Goal: Answer question/provide support

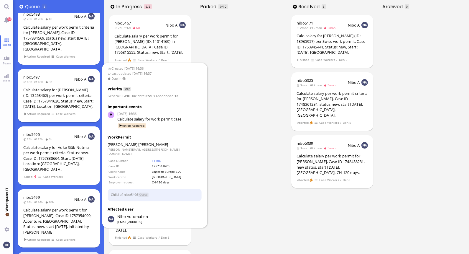
scroll to position [9, 0]
click at [62, 87] on div "Calculate salary for [PERSON_NAME] (ID: 13253462) per work permit criteria. Cas…" at bounding box center [58, 98] width 71 height 22
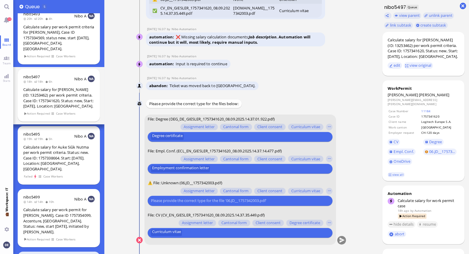
click at [199, 201] on input "text" at bounding box center [239, 200] width 177 height 6
click at [330, 190] on button "button" at bounding box center [329, 191] width 6 height 6
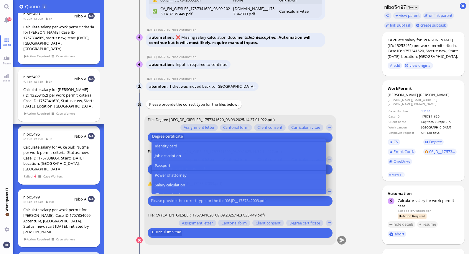
scroll to position [77, 0]
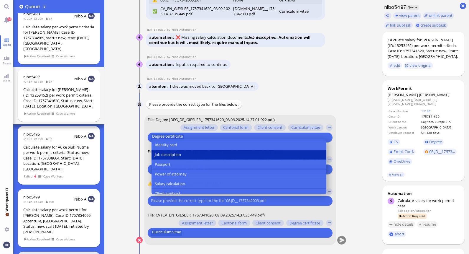
click at [185, 153] on button "Job description" at bounding box center [238, 155] width 175 height 10
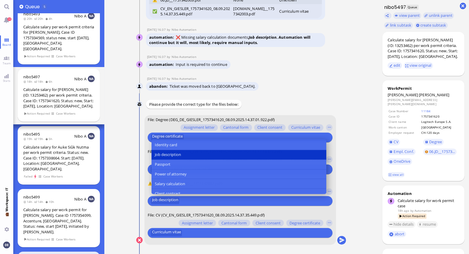
click at [346, 191] on runbook-parameter-inputs "[PERSON_NAME] Please provide the correct type for the files below: You File: De…" at bounding box center [241, 176] width 210 height 152
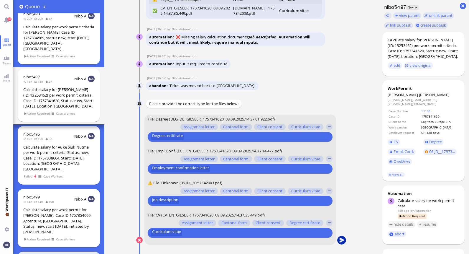
click at [343, 241] on button "submit" at bounding box center [341, 240] width 9 height 9
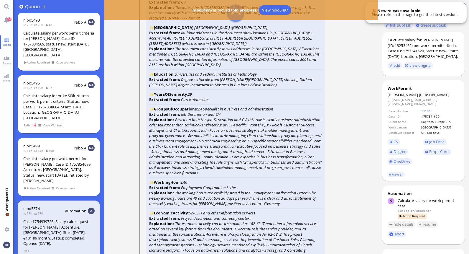
scroll to position [-974, 0]
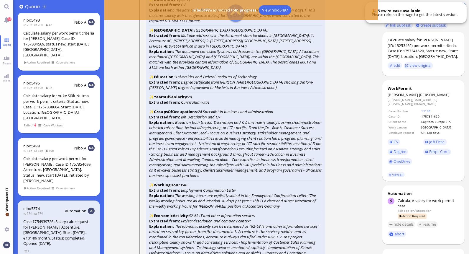
click at [188, 105] on icon "Curriculum vitae" at bounding box center [195, 101] width 28 height 5
click at [173, 105] on strong "Extracted from:" at bounding box center [164, 101] width 31 height 5
click at [195, 105] on icon "Curriculum vitae" at bounding box center [195, 101] width 28 height 5
click at [207, 105] on icon "Curriculum vitae" at bounding box center [195, 101] width 28 height 5
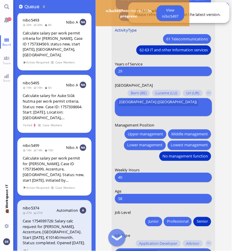
scroll to position [-63, 0]
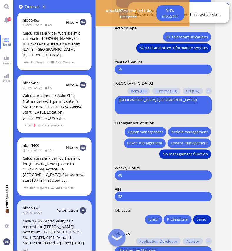
click at [133, 72] on input "29" at bounding box center [163, 69] width 91 height 6
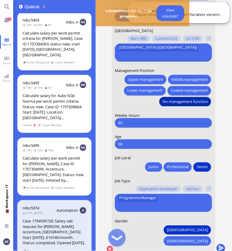
scroll to position [0, 0]
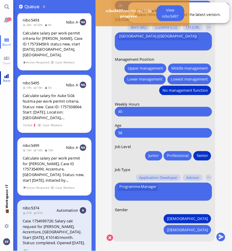
type input "28"
click at [208, 181] on button "button" at bounding box center [209, 178] width 6 height 6
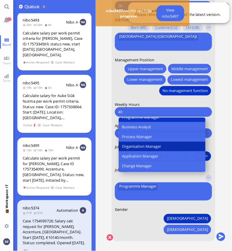
scroll to position [219, 0]
click at [149, 149] on span "Organisation Manager" at bounding box center [141, 146] width 39 height 6
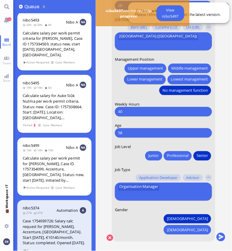
scroll to position [0, 0]
click at [220, 233] on button "submit" at bounding box center [221, 237] width 9 height 9
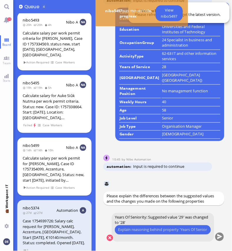
scroll to position [0, 0]
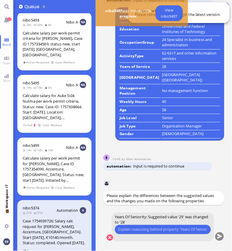
click at [143, 228] on input "text" at bounding box center [162, 230] width 89 height 6
type input "Start counting from his first job after graduation which started in [DATE] - th…"
click at [220, 235] on button "submit" at bounding box center [220, 237] width 9 height 9
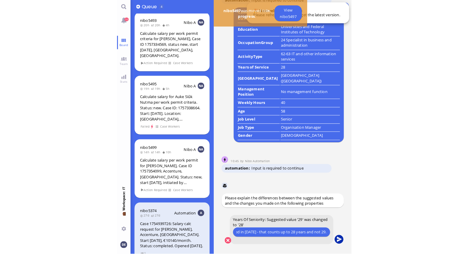
scroll to position [0, 0]
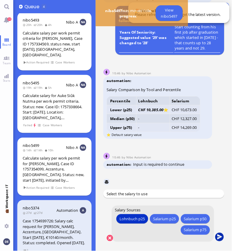
click at [220, 235] on button "submit" at bounding box center [220, 237] width 9 height 9
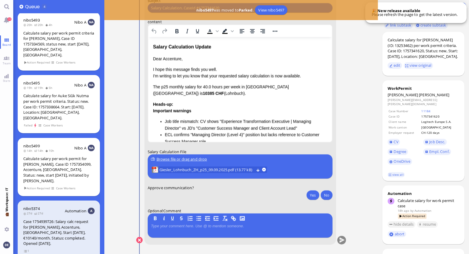
click at [202, 157] on div "Browse file or drag and drop" at bounding box center [240, 159] width 178 height 6
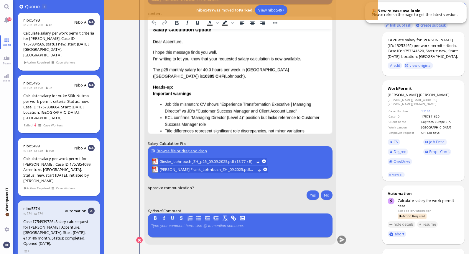
scroll to position [9, 0]
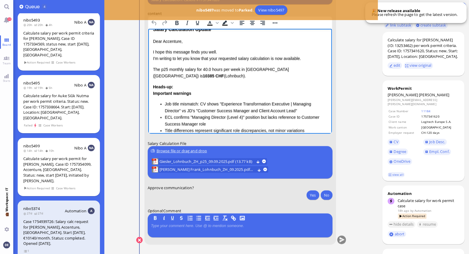
click at [271, 58] on p "I hope this message finds you well. I'm writing to let you know that your reque…" at bounding box center [240, 55] width 175 height 13
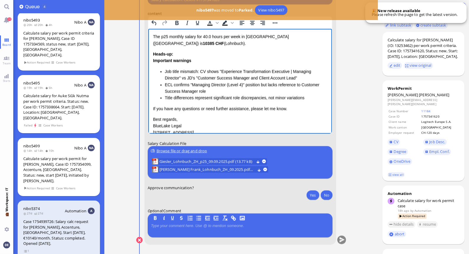
scroll to position [49, 0]
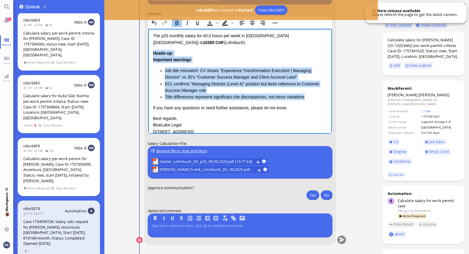
drag, startPoint x: 308, startPoint y: 96, endPoint x: 153, endPoint y: 52, distance: 160.6
click at [153, 52] on div "Heads-up: Important warnings Job title mismatch: CV shows "Experience Transform…" at bounding box center [240, 75] width 175 height 50
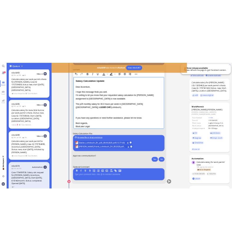
scroll to position [0, 0]
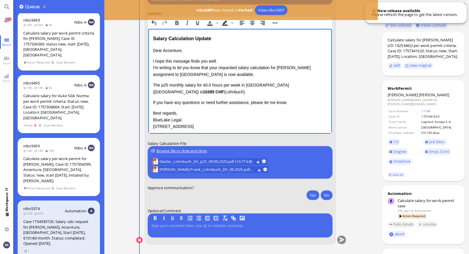
drag, startPoint x: 179, startPoint y: 91, endPoint x: 153, endPoint y: 84, distance: 27.0
click at [153, 84] on p "The p25 monthly salary for 40.0 hours per week in [GEOGRAPHIC_DATA] ([GEOGRAPHI…" at bounding box center [240, 88] width 175 height 13
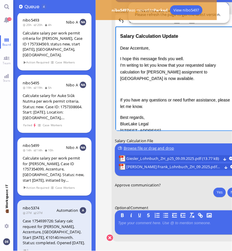
click at [142, 86] on p "Rich Text Area. Press ALT-0 for help." at bounding box center [177, 89] width 114 height 6
click at [146, 83] on div "Dear Accenture, I hope this message finds you well. I'm writing to let you know…" at bounding box center [177, 89] width 114 height 89
click at [165, 77] on p "I hope this message finds you well. I'm writing to let you know that your reque…" at bounding box center [177, 68] width 114 height 27
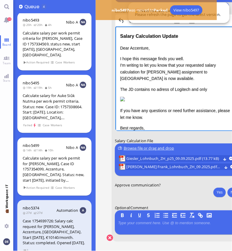
click at [171, 88] on p "The JD contains no adress of Logitech and only" at bounding box center [177, 89] width 114 height 6
click at [156, 88] on p "The JD contains no adress of Logitech and only" at bounding box center [177, 89] width 114 height 6
click at [206, 89] on html "Salary Calculation Update Dear Accenture, I hope this message finds you well. I…" at bounding box center [177, 94] width 124 height 136
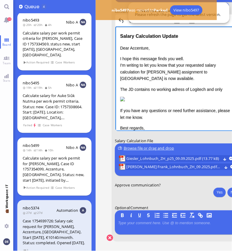
click at [198, 89] on p "The JD contains no working adress of Logitech and only" at bounding box center [177, 89] width 114 height 6
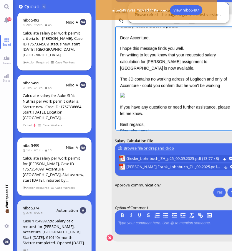
scroll to position [10, 14]
click at [151, 77] on p "The JD contains no working adress of Logitech and only of Accenture - could you…" at bounding box center [177, 82] width 114 height 13
click at [212, 77] on p "The JD contains no deployment adress of Logitech and only of Accenture - could …" at bounding box center [177, 82] width 114 height 13
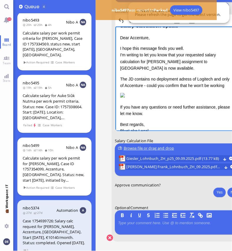
click at [223, 78] on html "Salary Calculation Update Dear Accenture, I hope this message finds you well. I…" at bounding box center [177, 87] width 124 height 143
drag, startPoint x: 142, startPoint y: 85, endPoint x: 212, endPoint y: 79, distance: 69.9
click at [212, 79] on p "The JD contains no deployment adress of Logitech and only of Accenture - could …" at bounding box center [177, 82] width 114 height 13
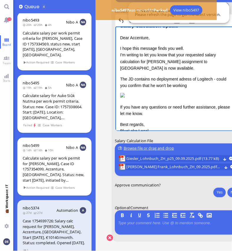
drag, startPoint x: 185, startPoint y: 85, endPoint x: 152, endPoint y: 85, distance: 32.5
click at [152, 85] on p "The JD contains no deployment adress of Logitech - could you confirm that he wo…" at bounding box center [177, 82] width 114 height 13
click at [123, 85] on p "The JD contains no deployment adress of Logitech - could you confirm that he" at bounding box center [177, 81] width 114 height 13
click at [157, 83] on p "The JD contains no deployment adress of Logitech - could you double-check and c…" at bounding box center [177, 81] width 114 height 13
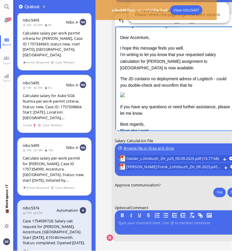
click at [189, 84] on p "The JD contains no deployment adress of Logitech - could you double-check and r…" at bounding box center [177, 81] width 114 height 13
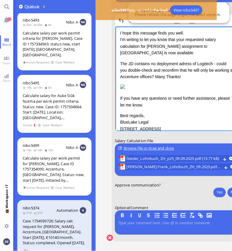
scroll to position [26, 1]
click at [187, 75] on p "The JD contains no deployment adress of Logitech - could you double-check and r…" at bounding box center [177, 70] width 114 height 20
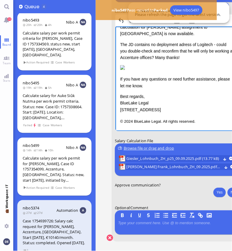
scroll to position [0, 0]
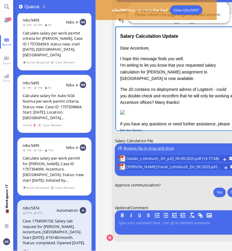
click at [140, 46] on p "Dear Accenture," at bounding box center [177, 48] width 114 height 6
click at [219, 191] on button "Yes" at bounding box center [220, 192] width 12 height 9
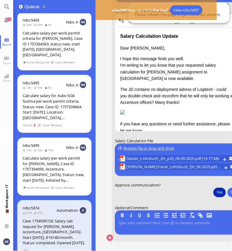
scroll to position [0, 33]
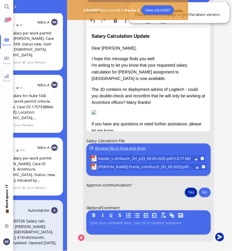
click at [217, 234] on button "submit" at bounding box center [220, 237] width 9 height 9
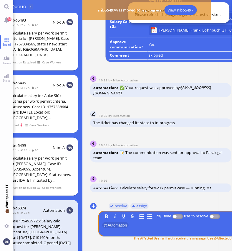
scroll to position [4, 40]
